Goal: Task Accomplishment & Management: Manage account settings

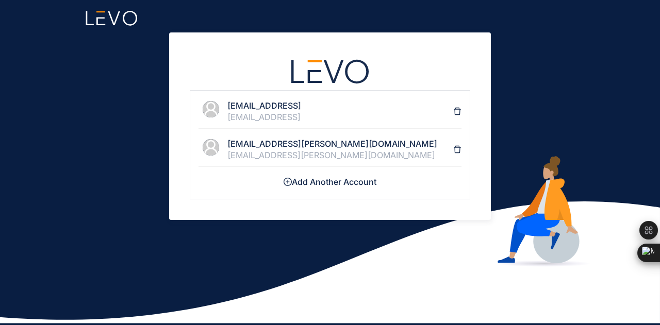
click at [297, 151] on div "[EMAIL_ADDRESS][PERSON_NAME][DOMAIN_NAME]" at bounding box center [340, 155] width 226 height 9
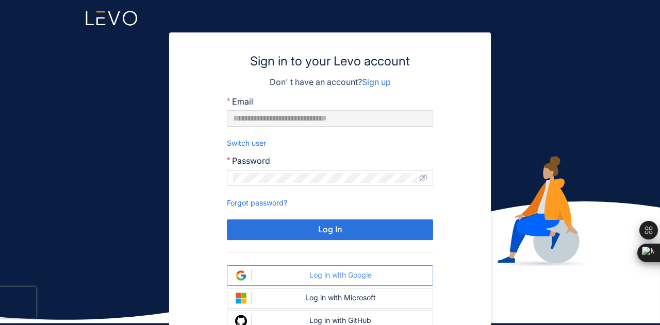
click at [323, 278] on div "Log in with Google" at bounding box center [340, 275] width 169 height 8
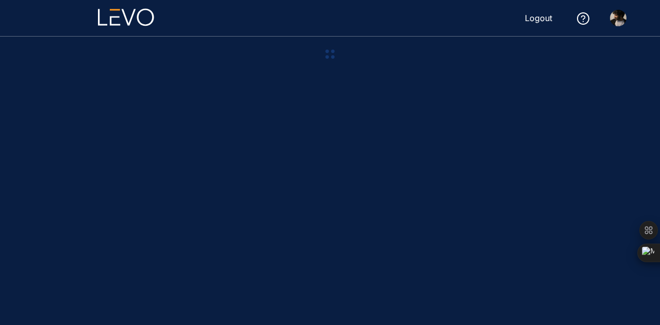
click at [620, 19] on img at bounding box center [618, 18] width 16 height 16
click at [615, 21] on img at bounding box center [618, 18] width 16 height 16
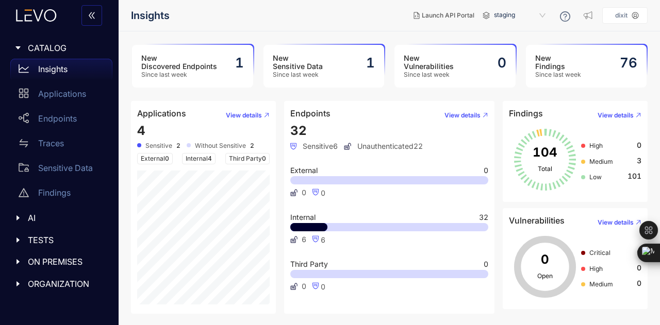
click at [639, 18] on icon at bounding box center [635, 15] width 7 height 7
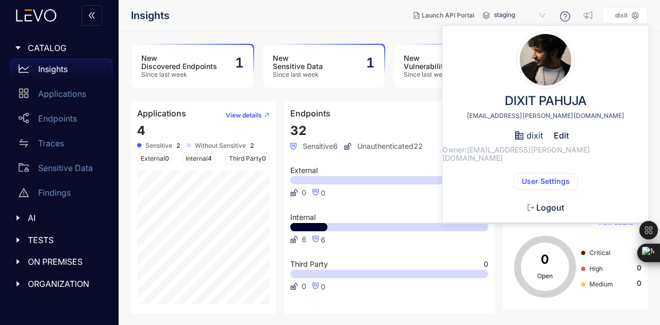
click at [551, 177] on span "User Settings" at bounding box center [546, 181] width 48 height 8
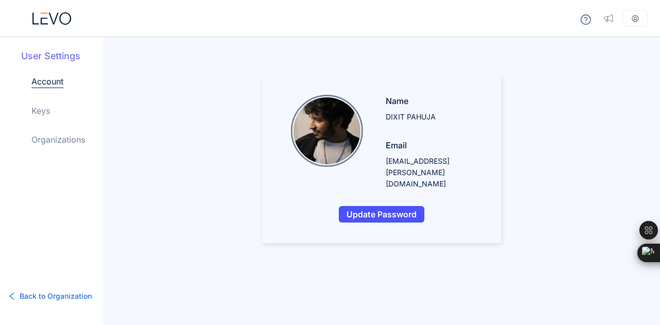
click at [49, 114] on link "Keys" at bounding box center [40, 111] width 19 height 12
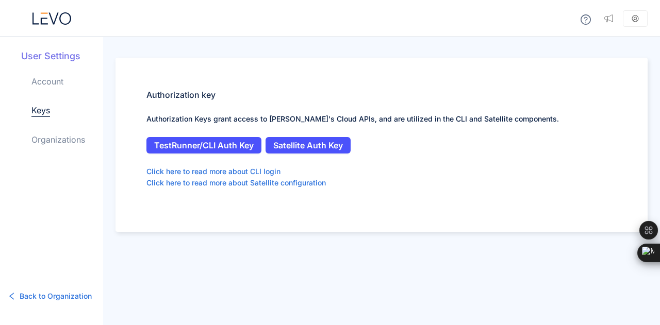
click at [317, 136] on div "Authorization key Authorization Keys grant access to [PERSON_NAME]'s Cloud APIs…" at bounding box center [381, 145] width 532 height 174
click at [326, 146] on span "Satellite Auth Key" at bounding box center [308, 145] width 70 height 9
click at [307, 130] on div "Authorization key Authorization Keys grant access to [PERSON_NAME]'s Cloud APIs…" at bounding box center [381, 145] width 532 height 174
click at [320, 145] on span "Satellite Auth Key" at bounding box center [308, 145] width 70 height 9
click at [40, 28] on div at bounding box center [51, 18] width 103 height 37
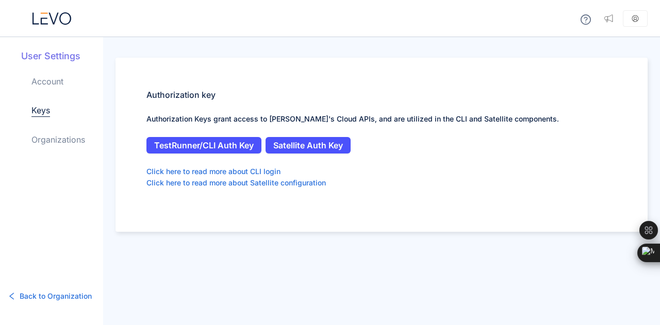
click at [51, 23] on icon at bounding box center [51, 18] width 39 height 12
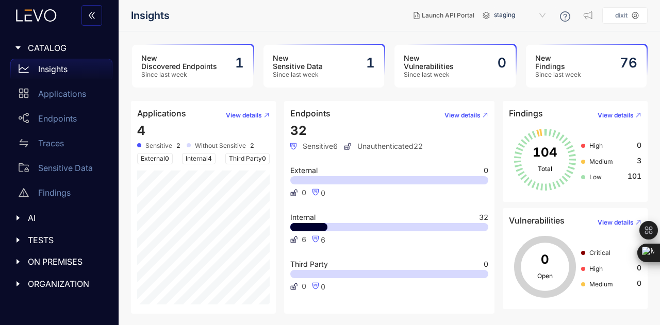
click at [20, 216] on icon "caret-right" at bounding box center [17, 217] width 7 height 7
click at [50, 286] on span "ON PREMISES" at bounding box center [66, 286] width 76 height 9
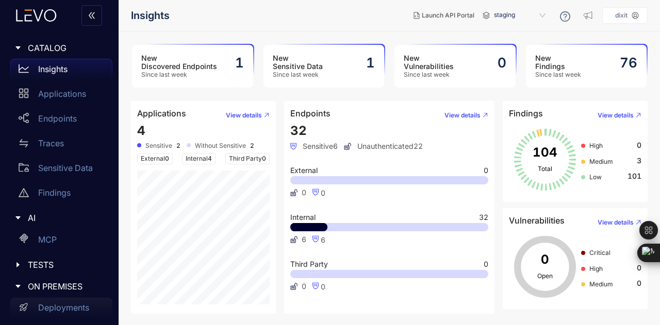
scroll to position [49, 0]
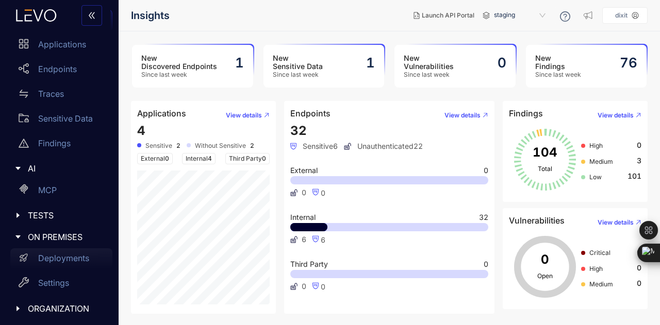
click at [47, 262] on p "Deployments" at bounding box center [63, 258] width 51 height 9
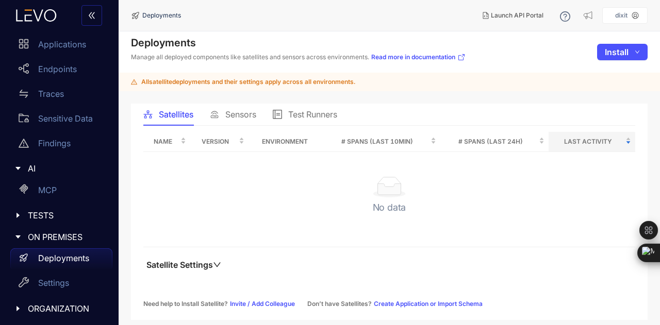
click at [229, 114] on span "Sensors" at bounding box center [240, 114] width 31 height 9
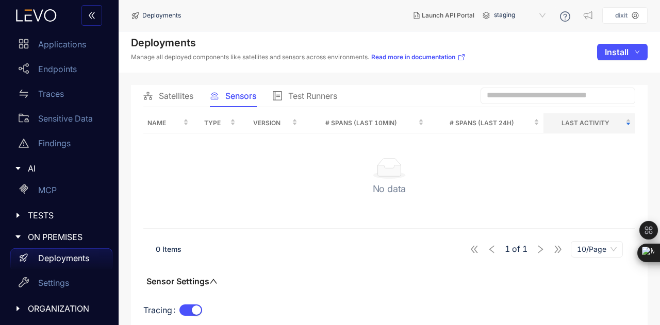
click at [174, 92] on span "Satellites" at bounding box center [176, 95] width 35 height 9
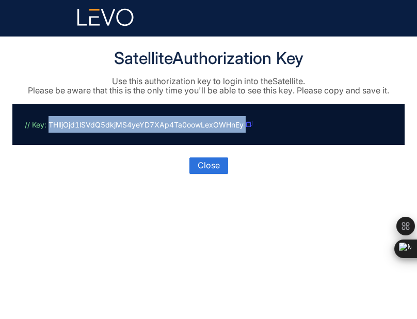
drag, startPoint x: 49, startPoint y: 121, endPoint x: 248, endPoint y: 122, distance: 199.0
click at [248, 122] on p "// Key: THlljOjd1lSVdQ5dkjMS4yeYD7XAp4Ta0oowLexOWHnEy" at bounding box center [206, 124] width 363 height 16
copy p "THlljOjd1lSVdQ5dkjMS4yeYD7XAp4Ta0oowLexOWHnEy"
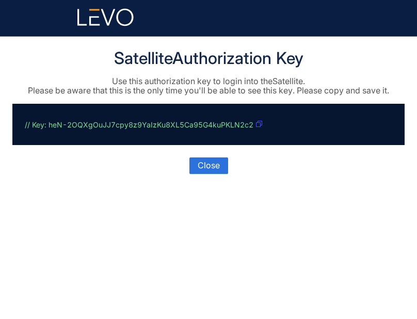
click at [257, 127] on button "button" at bounding box center [258, 124] width 7 height 16
